Goal: Find specific page/section: Find specific page/section

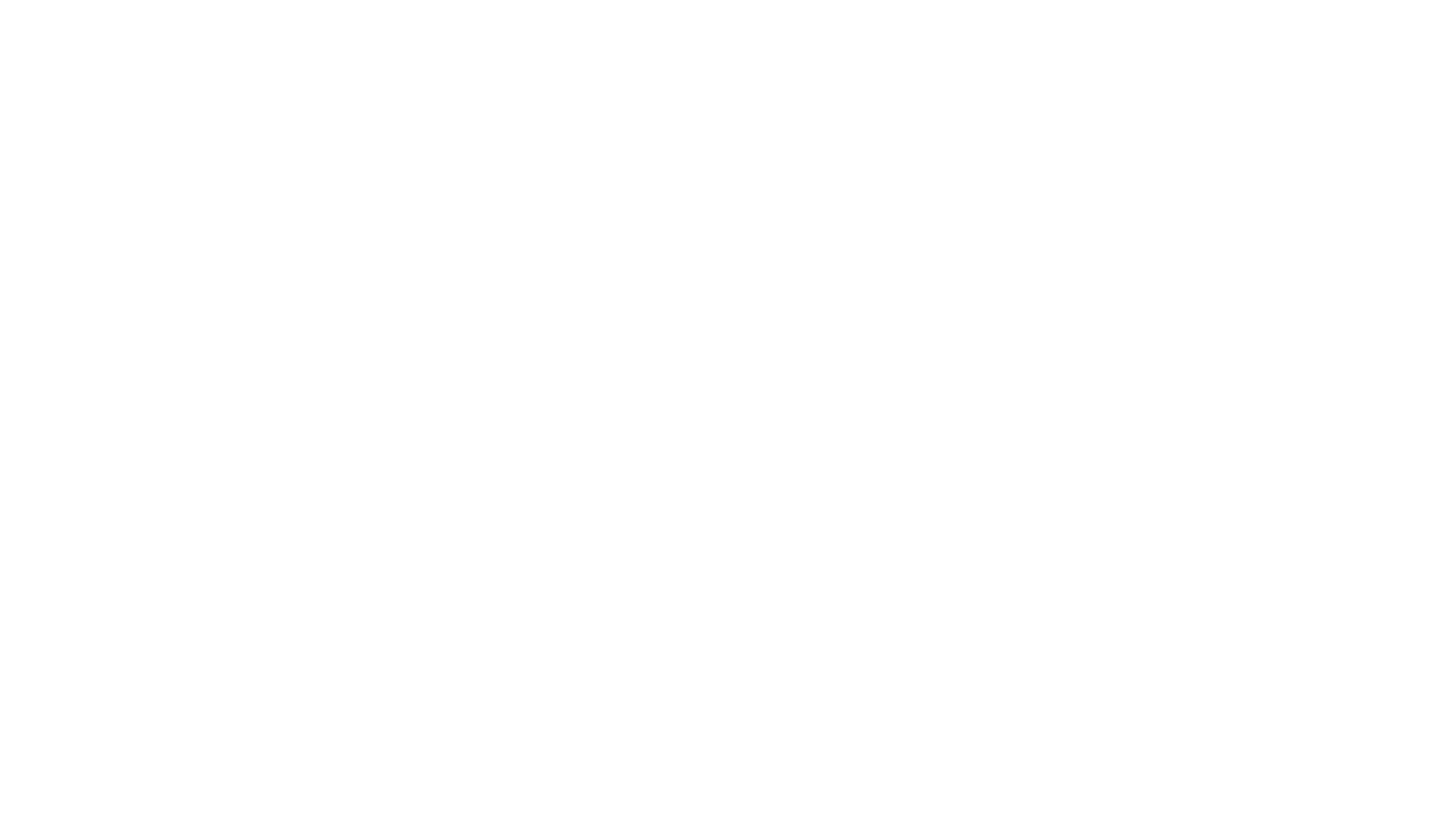
click at [329, 0] on html at bounding box center [728, 0] width 1456 height 0
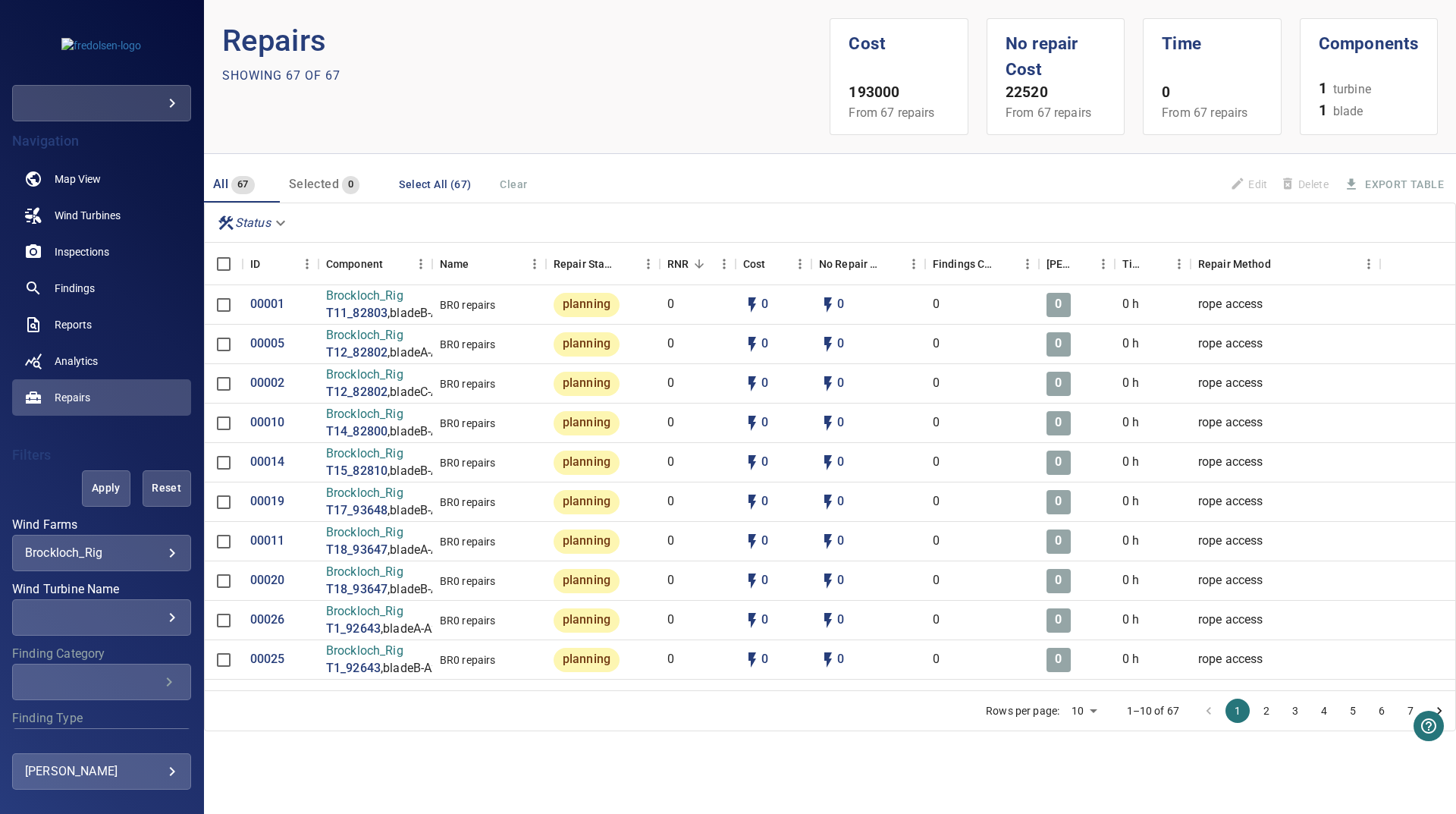
click at [1288, 719] on button "3" at bounding box center [1295, 710] width 24 height 24
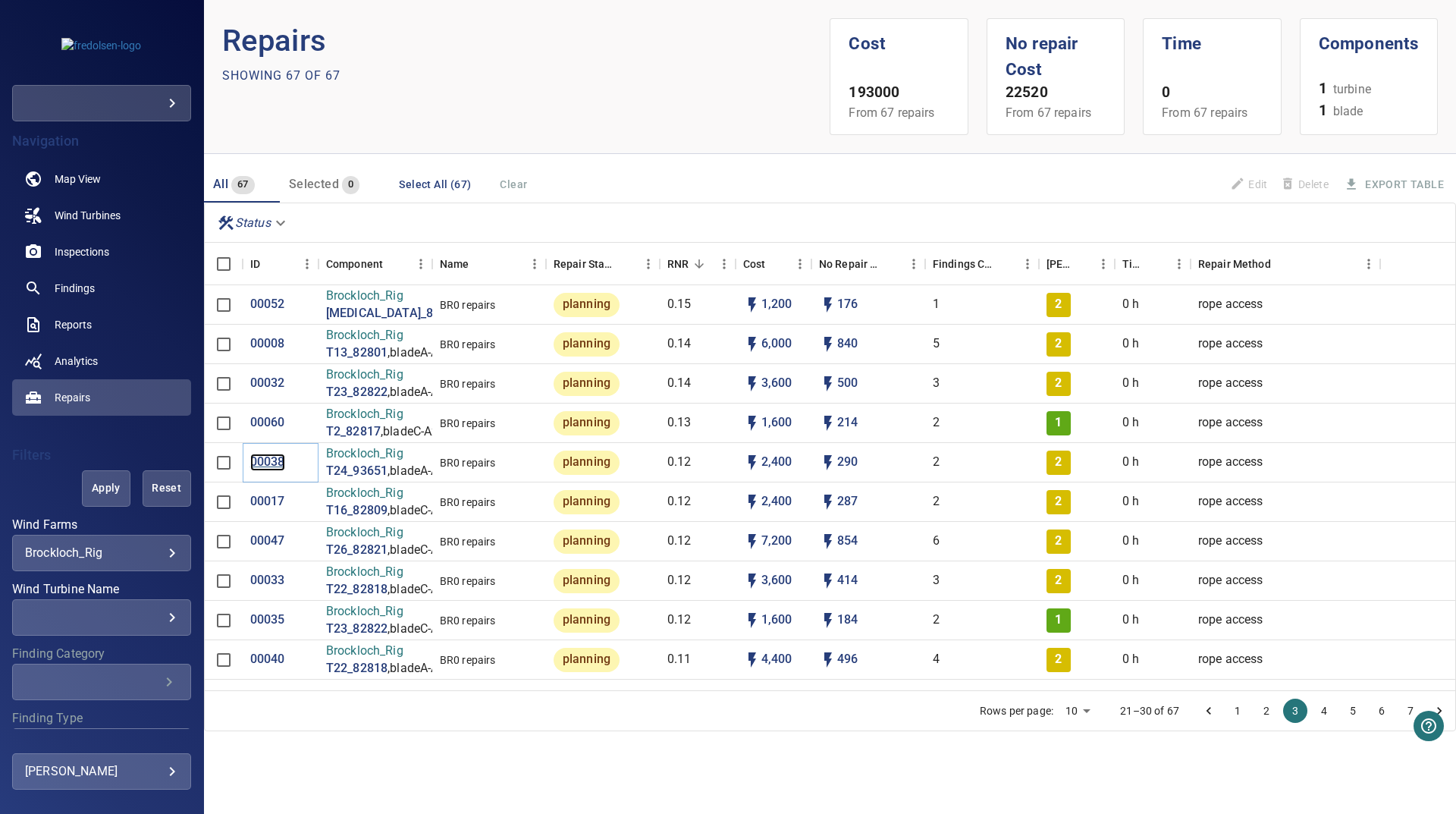
click at [274, 463] on p "00038" at bounding box center [268, 462] width 35 height 17
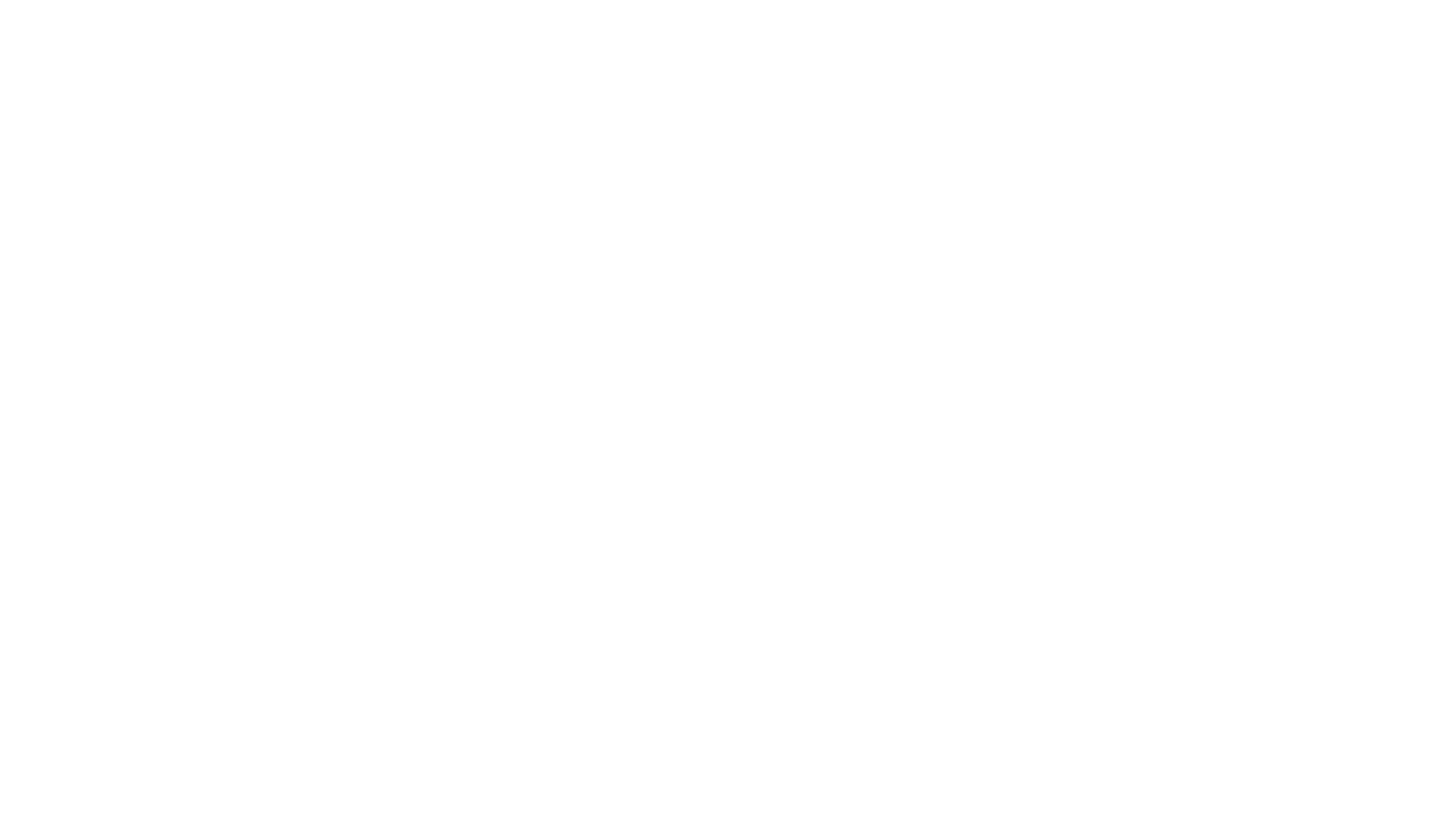
click at [906, 0] on html at bounding box center [728, 0] width 1456 height 0
drag, startPoint x: 705, startPoint y: 370, endPoint x: 648, endPoint y: 363, distance: 57.4
click at [699, 0] on html at bounding box center [728, 0] width 1456 height 0
click at [850, 0] on html at bounding box center [728, 0] width 1456 height 0
drag, startPoint x: 1094, startPoint y: 555, endPoint x: 865, endPoint y: 405, distance: 273.8
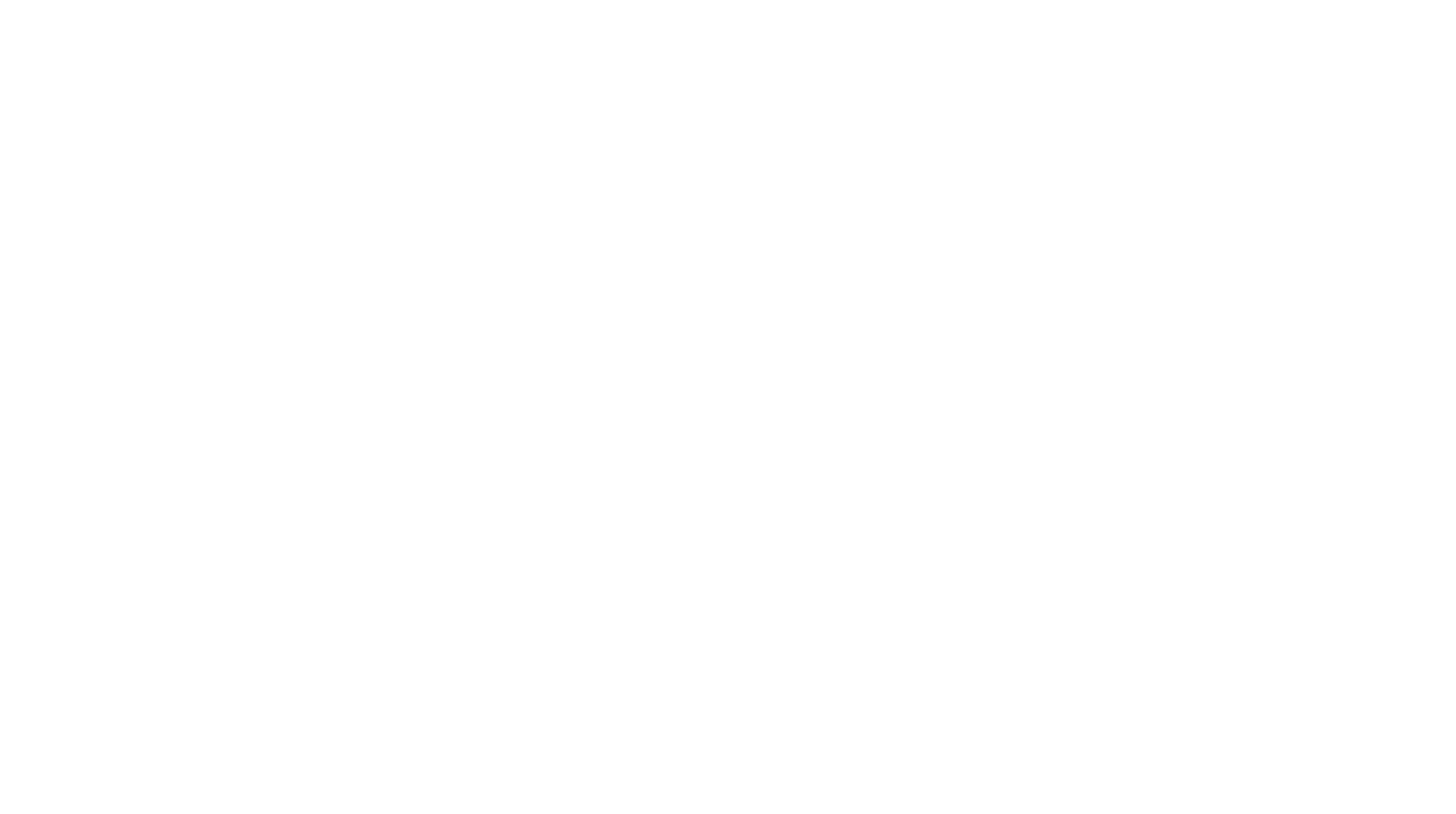
click at [1090, 0] on html at bounding box center [728, 0] width 1456 height 0
click at [1120, 0] on html at bounding box center [728, 0] width 1456 height 0
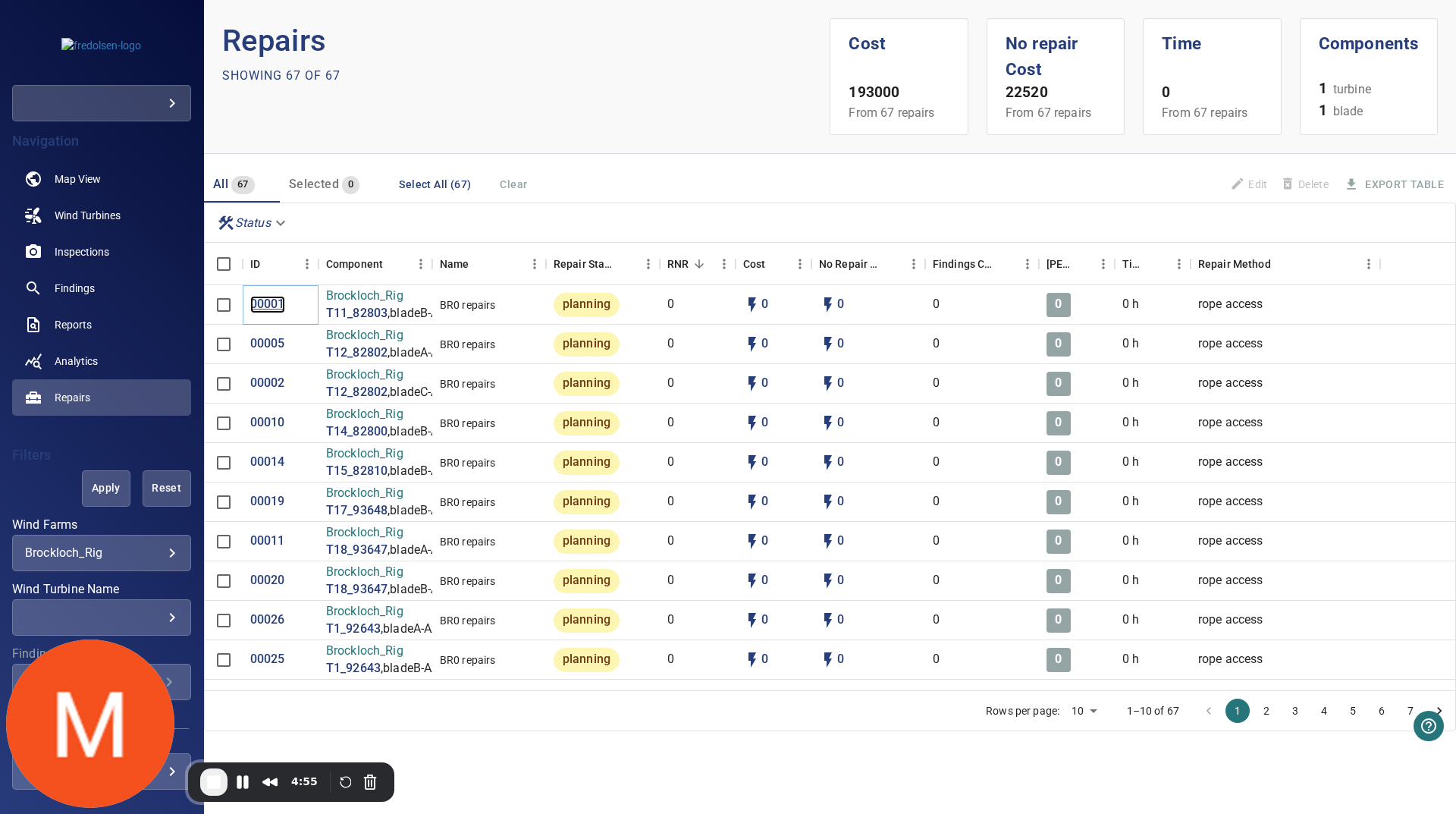
click at [253, 309] on p "00001" at bounding box center [268, 304] width 35 height 17
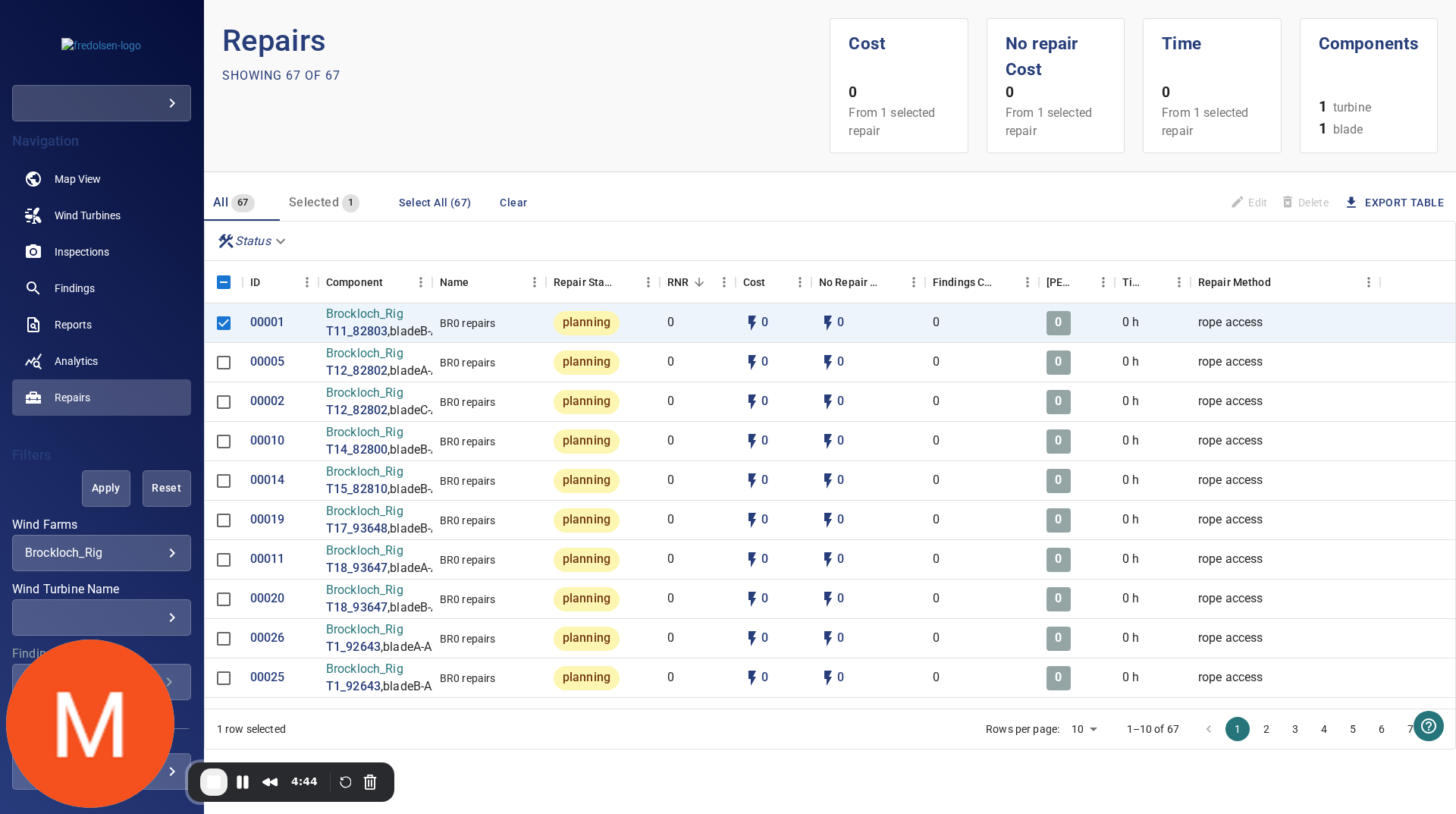
click at [1300, 726] on button "3" at bounding box center [1295, 729] width 24 height 24
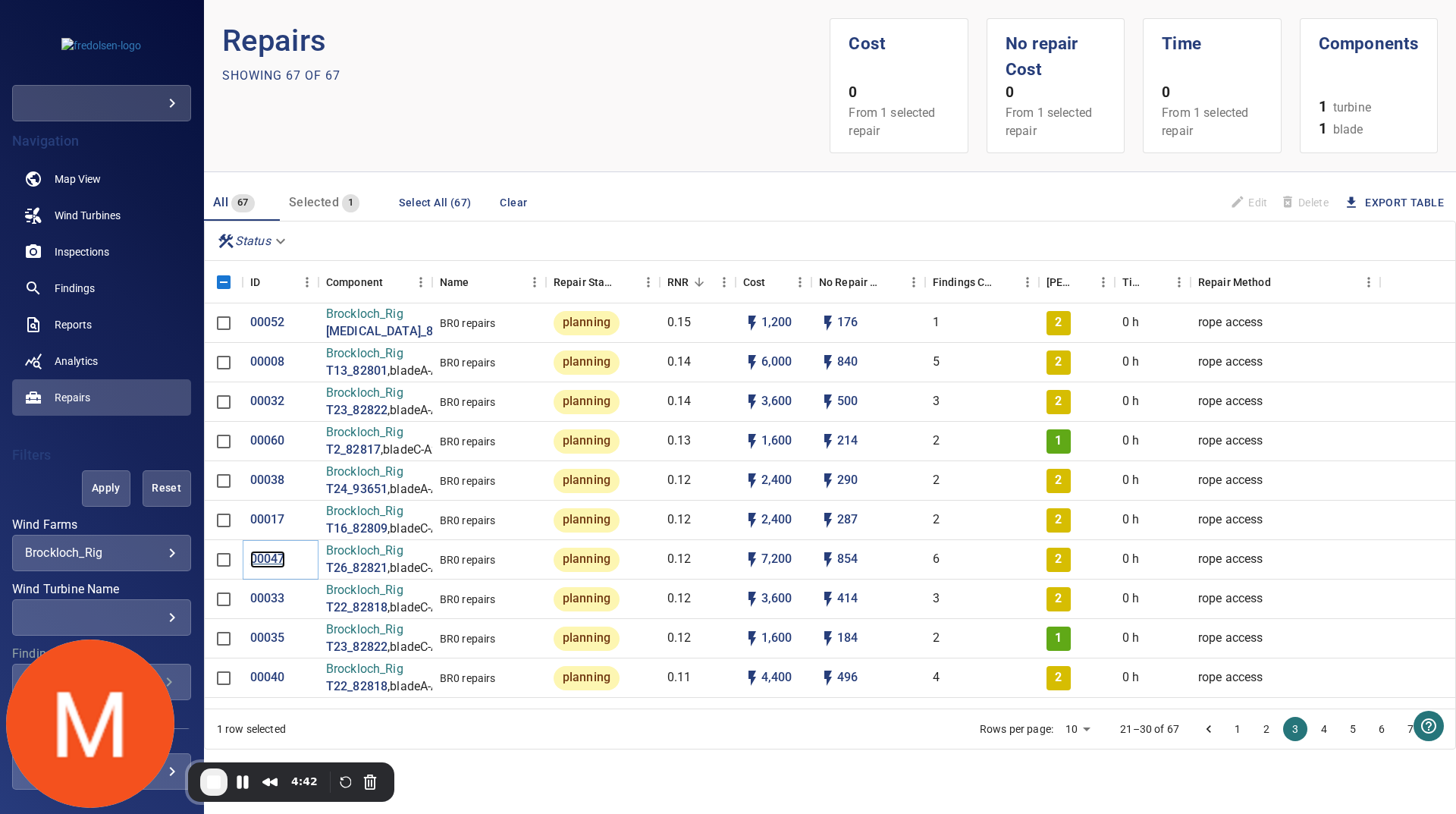
click at [272, 551] on p "00047" at bounding box center [268, 560] width 35 height 17
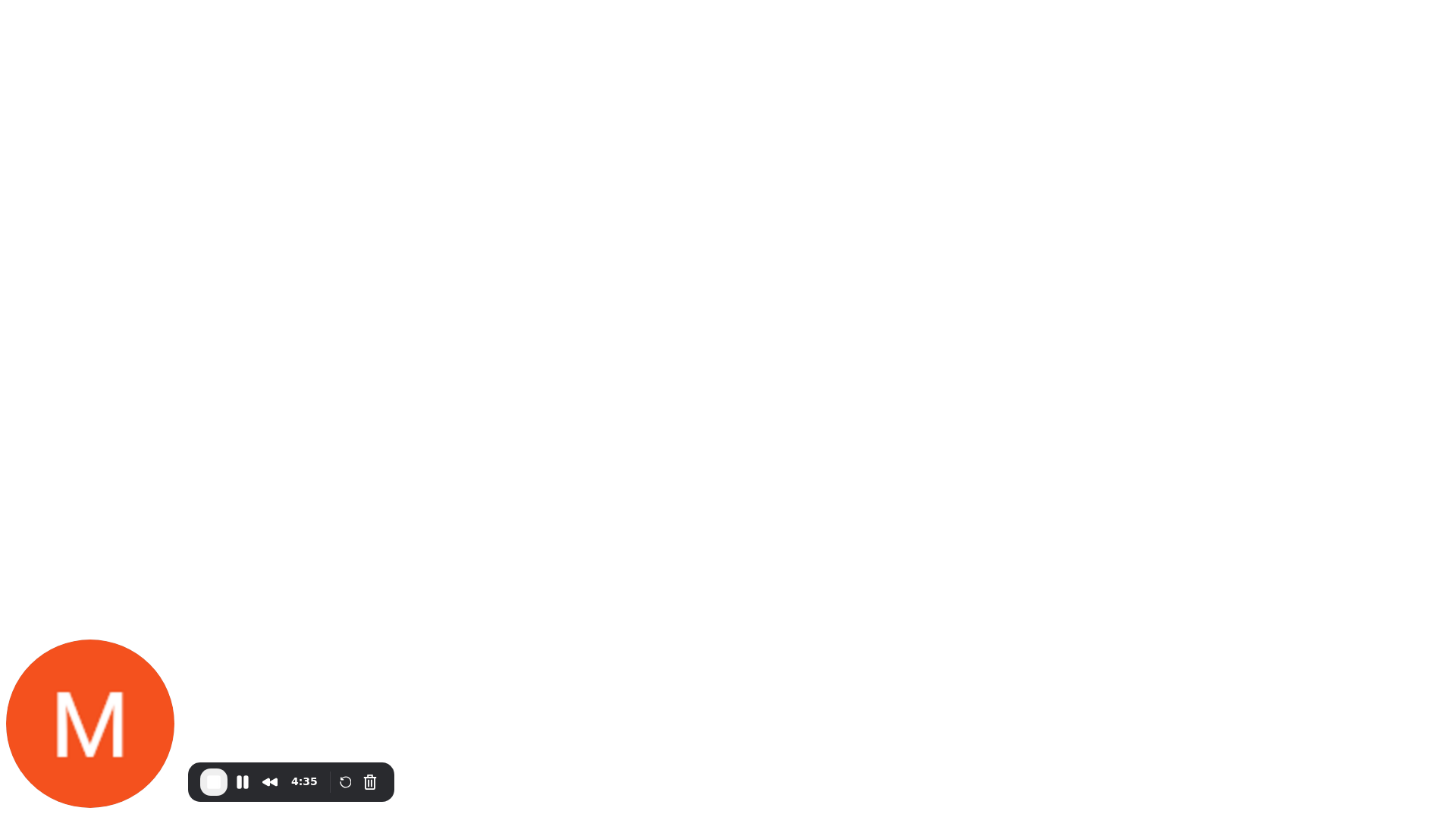
drag, startPoint x: 830, startPoint y: 597, endPoint x: 954, endPoint y: 327, distance: 297.1
click at [827, 0] on html at bounding box center [728, 0] width 1456 height 0
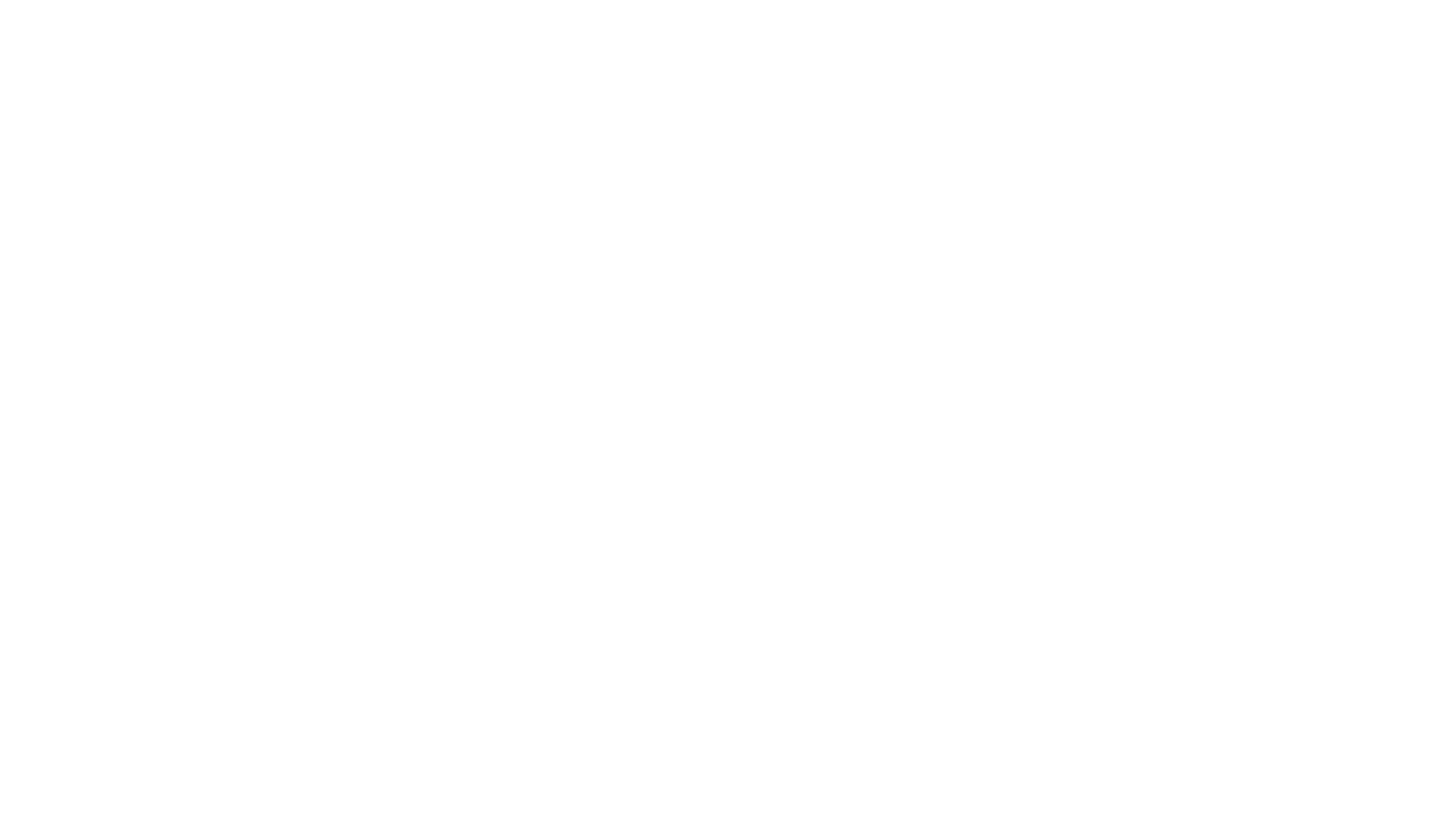
click at [974, 0] on html at bounding box center [728, 0] width 1456 height 0
